Goal: Information Seeking & Learning: Check status

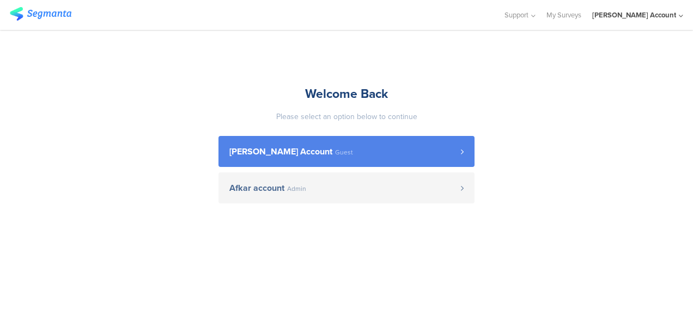
click at [273, 140] on link "[PERSON_NAME] Account Guest" at bounding box center [346, 151] width 256 height 31
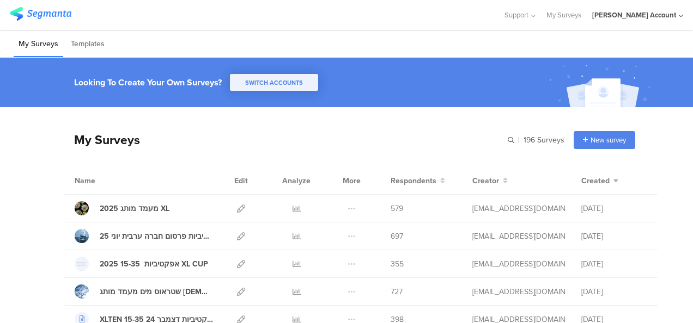
click at [295, 85] on span "SWITCH ACCOUNTS" at bounding box center [274, 82] width 58 height 9
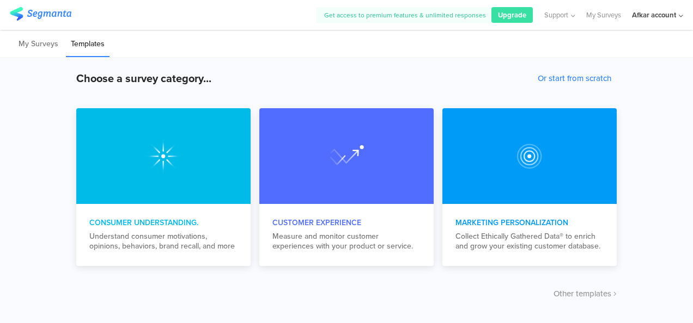
click at [659, 15] on div "Afkar account" at bounding box center [654, 15] width 44 height 10
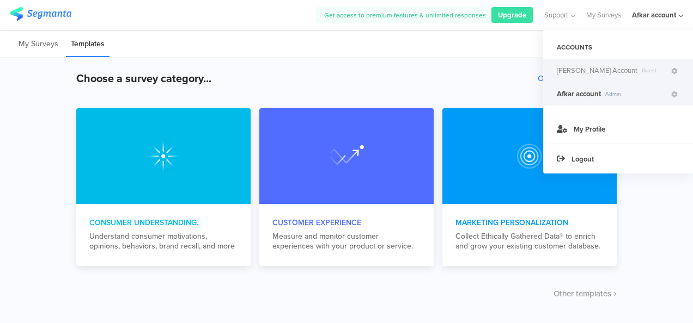
click at [586, 69] on span "[PERSON_NAME] Account" at bounding box center [596, 70] width 81 height 10
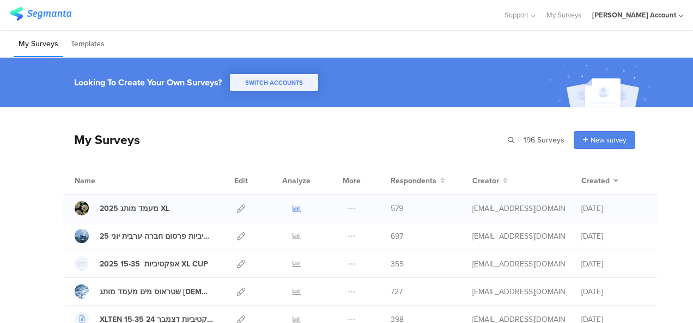
click at [292, 209] on icon at bounding box center [296, 209] width 8 height 8
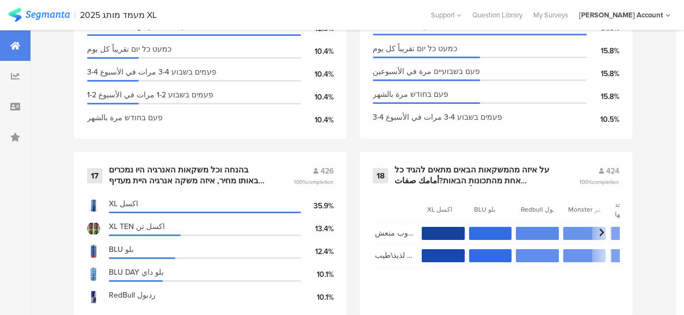
scroll to position [1906, 0]
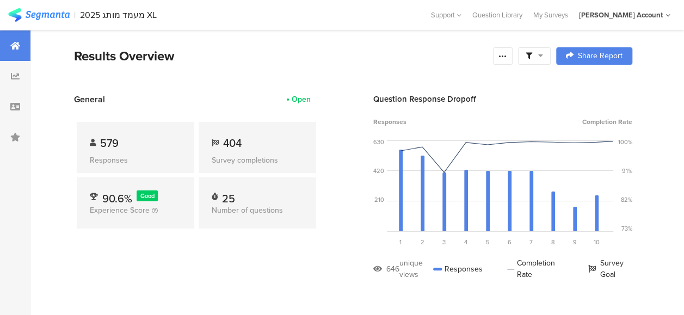
click at [338, 168] on section "General Open 579 Responses 404 Survey completions 90.6% Good Experience Score 2…" at bounding box center [353, 195] width 646 height 204
